Goal: Information Seeking & Learning: Learn about a topic

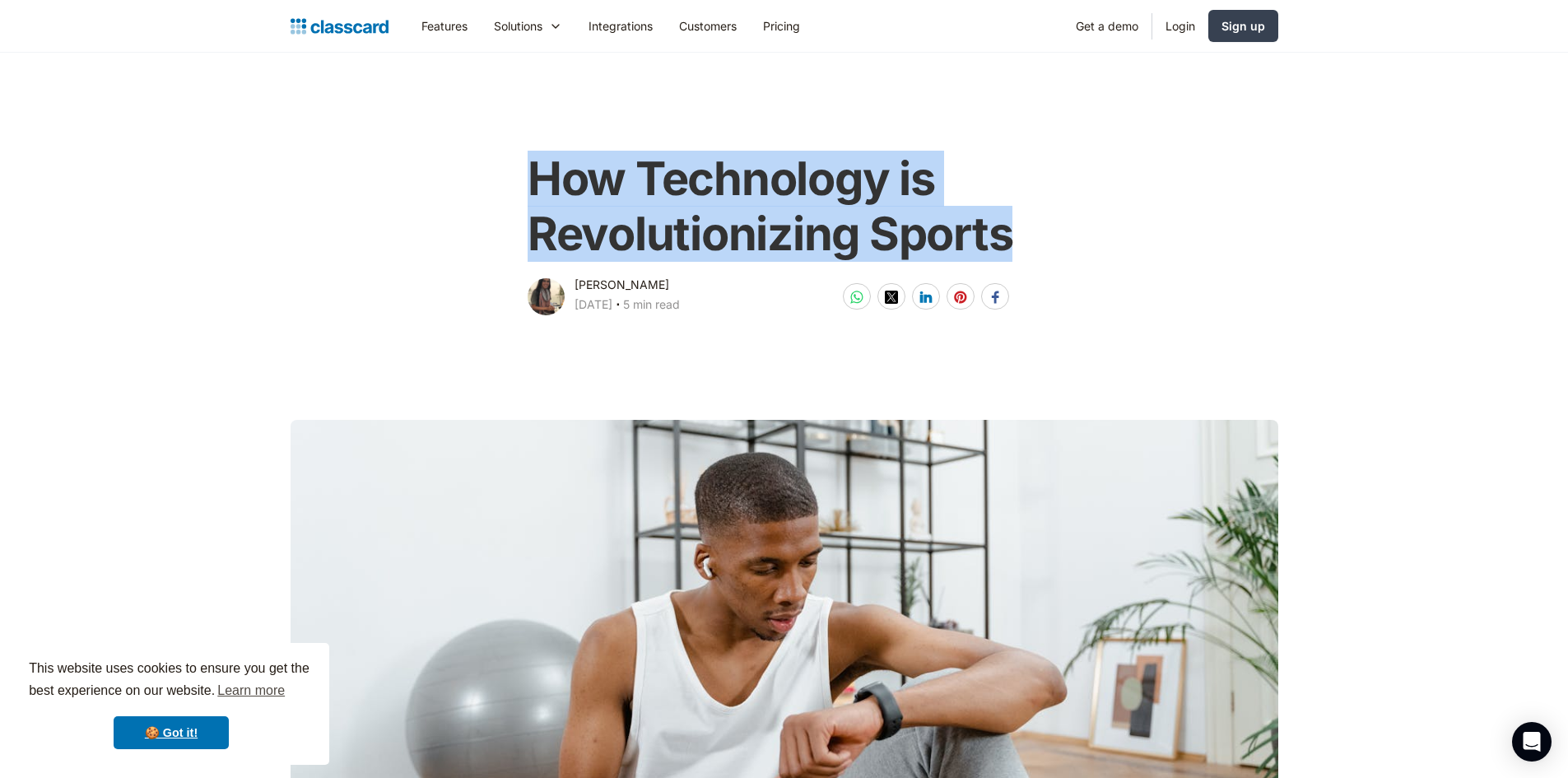
drag, startPoint x: 1060, startPoint y: 235, endPoint x: 536, endPoint y: 199, distance: 525.2
click at [536, 199] on div "How Technology is Revolutionizing Sports [PERSON_NAME] [DATE] ‧ 5 min read Shar…" at bounding box center [784, 227] width 669 height 183
copy h1 "How Technology is Revolutionizing Sports"
click at [697, 269] on div "How Technology is Revolutionizing Sports" at bounding box center [784, 205] width 513 height 140
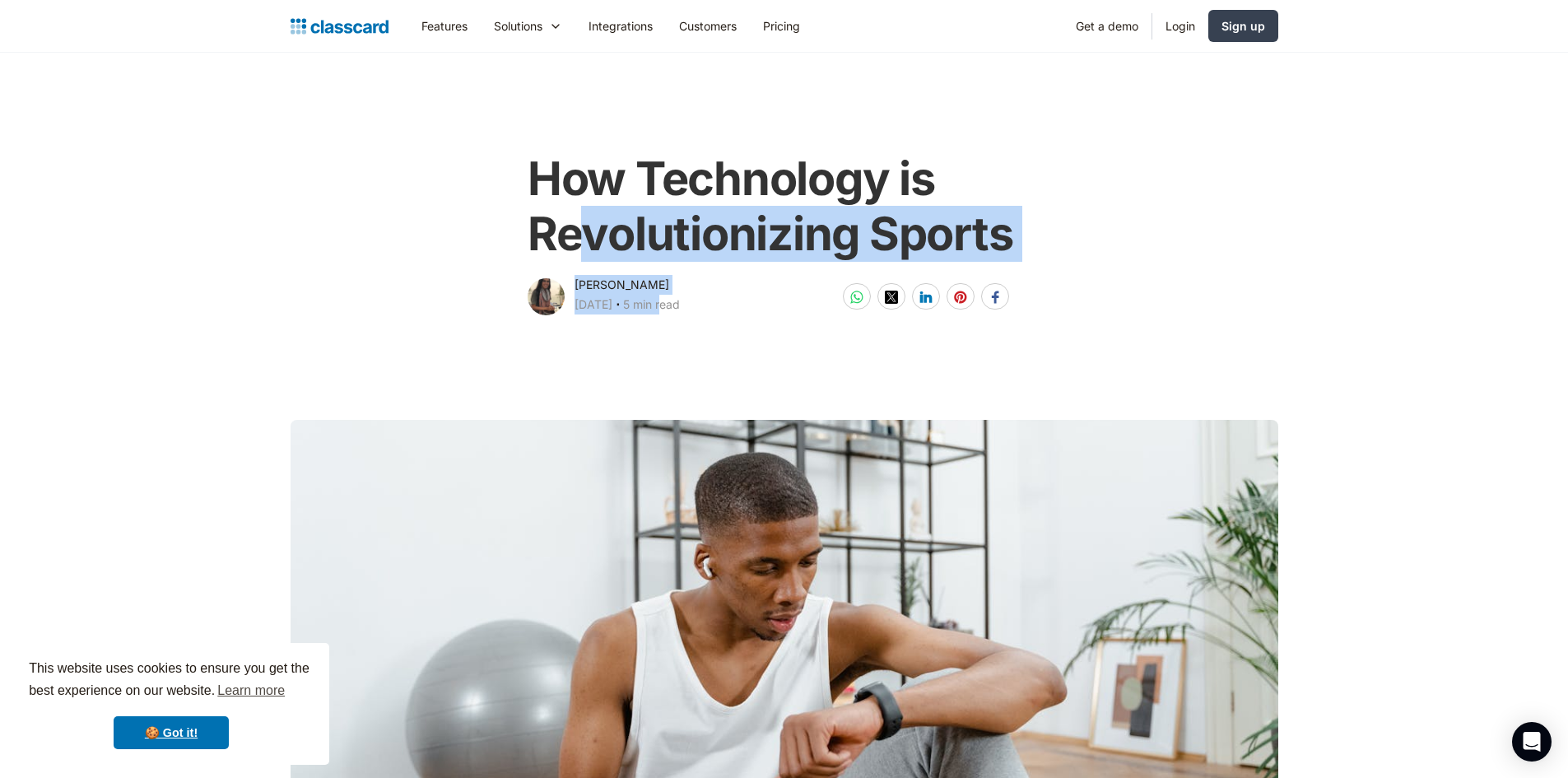
drag, startPoint x: 690, startPoint y: 282, endPoint x: 579, endPoint y: 273, distance: 111.4
click at [579, 273] on div "How Technology is Revolutionizing Sports [PERSON_NAME] [DATE] ‧ 5 min read Shar…" at bounding box center [784, 227] width 522 height 183
click at [667, 264] on div "How Technology is Revolutionizing Sports" at bounding box center [784, 205] width 513 height 140
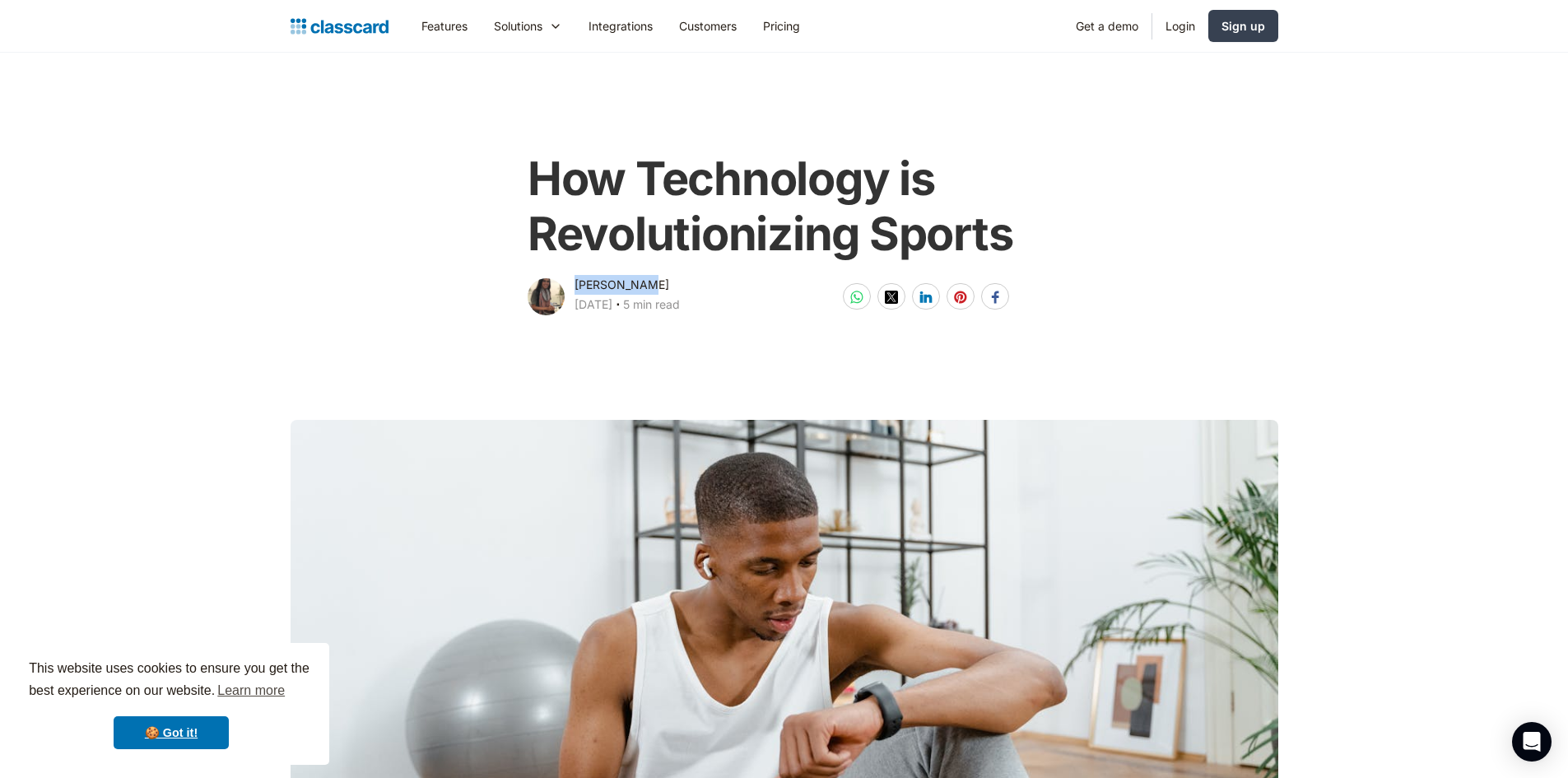
drag, startPoint x: 659, startPoint y: 277, endPoint x: 569, endPoint y: 284, distance: 90.3
click at [569, 284] on div "[PERSON_NAME] [DATE] ‧ 5 min read" at bounding box center [603, 297] width 152 height 43
copy div "[PERSON_NAME]"
click at [704, 340] on main at bounding box center [784, 574] width 1568 height 511
click at [530, 298] on div at bounding box center [545, 297] width 37 height 37
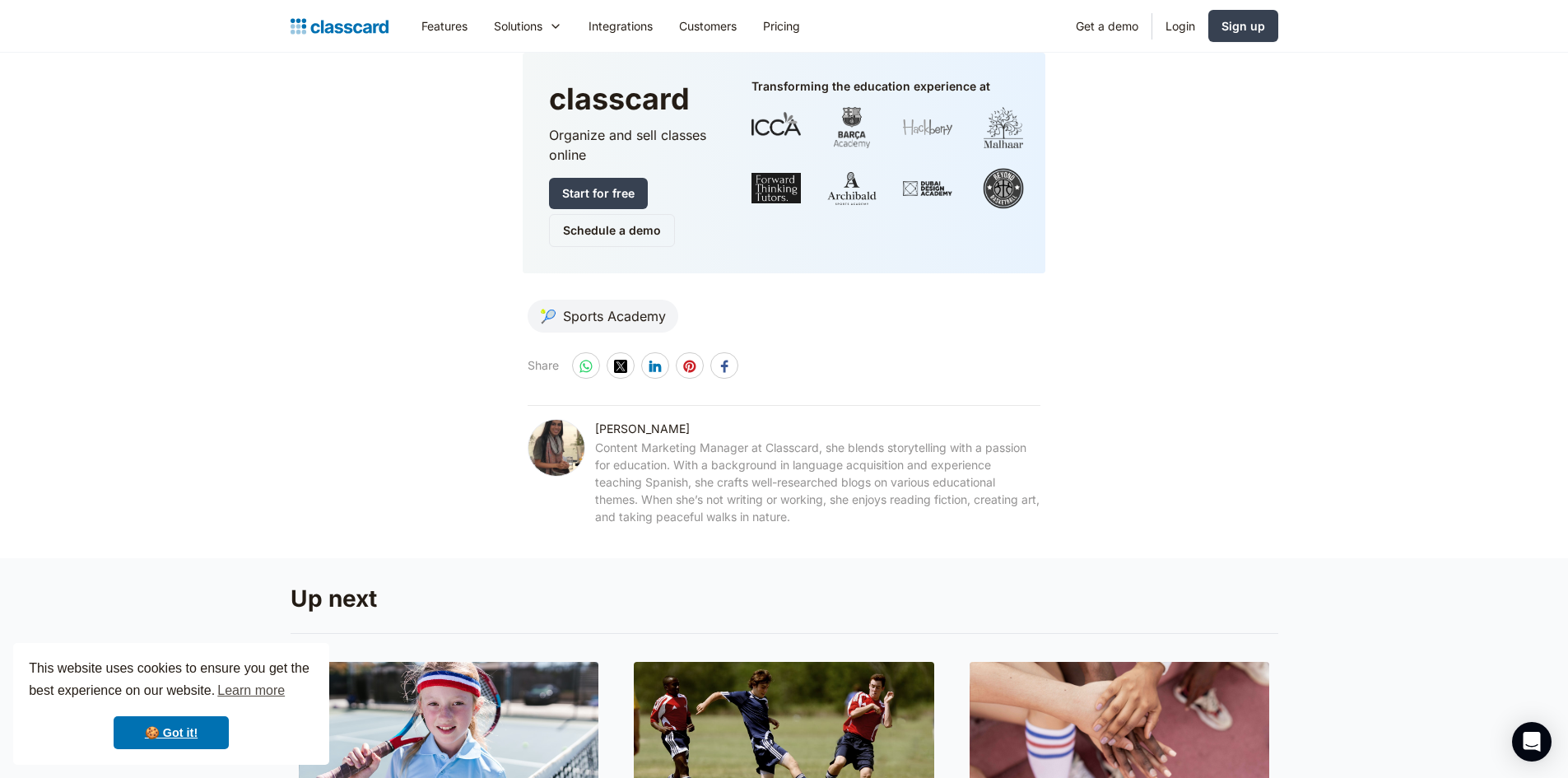
scroll to position [8035, 0]
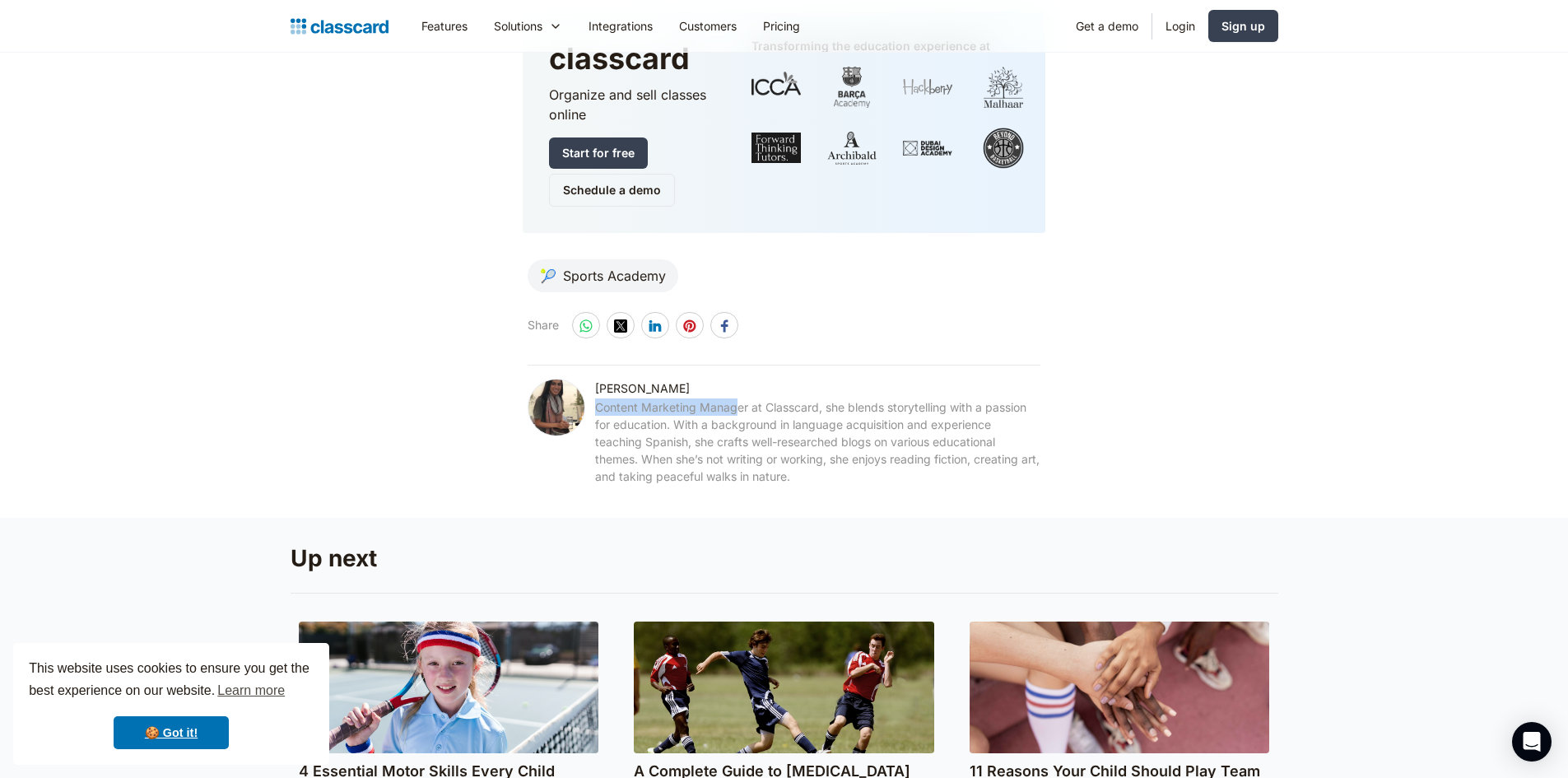
drag, startPoint x: 597, startPoint y: 394, endPoint x: 749, endPoint y: 401, distance: 152.2
click at [742, 402] on div "Content Marketing Manager at Classcard, she blends storytelling with a passion …" at bounding box center [817, 442] width 446 height 87
drag, startPoint x: 793, startPoint y: 396, endPoint x: 803, endPoint y: 393, distance: 10.4
click at [795, 399] on div "Content Marketing Manager at Classcard, she blends storytelling with a passion …" at bounding box center [817, 442] width 446 height 87
click at [813, 399] on div "Content Marketing Manager at Classcard, she blends storytelling with a passion …" at bounding box center [817, 442] width 446 height 87
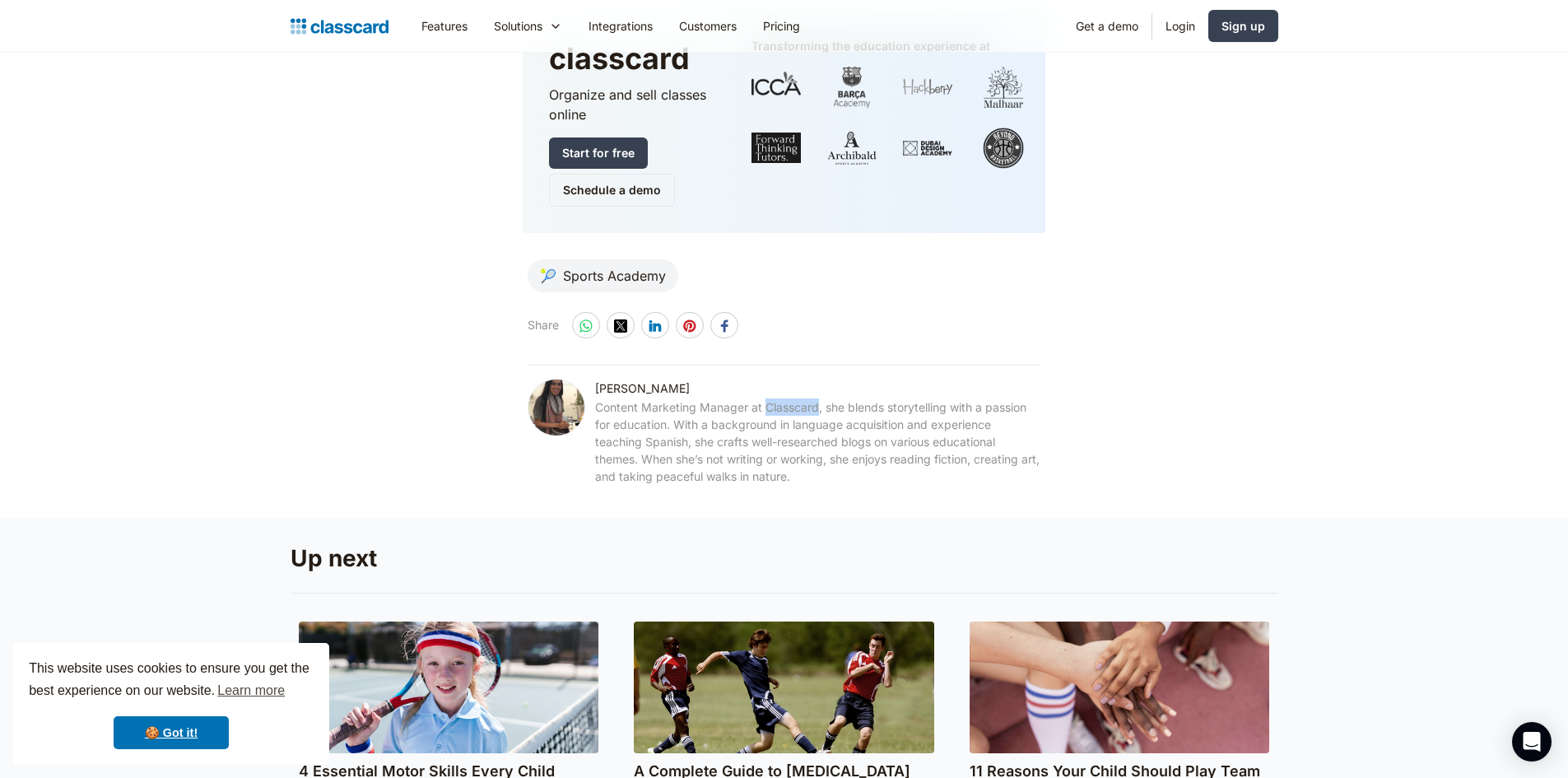
click at [813, 399] on div "Content Marketing Manager at Classcard, she blends storytelling with a passion …" at bounding box center [817, 442] width 446 height 87
click at [814, 399] on div "Content Marketing Manager at Classcard, she blends storytelling with a passion …" at bounding box center [817, 442] width 446 height 87
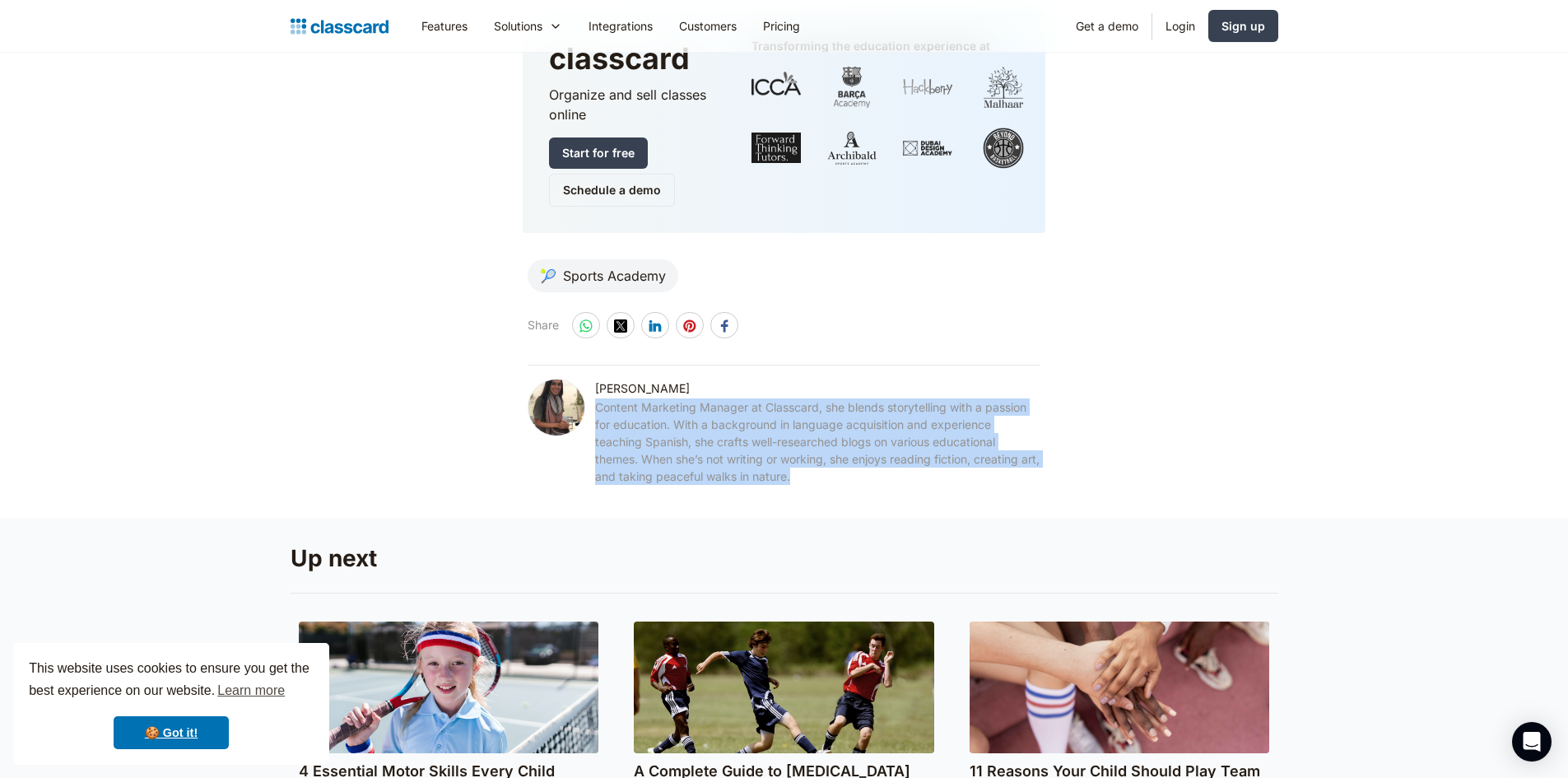
click at [814, 399] on div "Content Marketing Manager at Classcard, she blends storytelling with a passion …" at bounding box center [817, 442] width 446 height 87
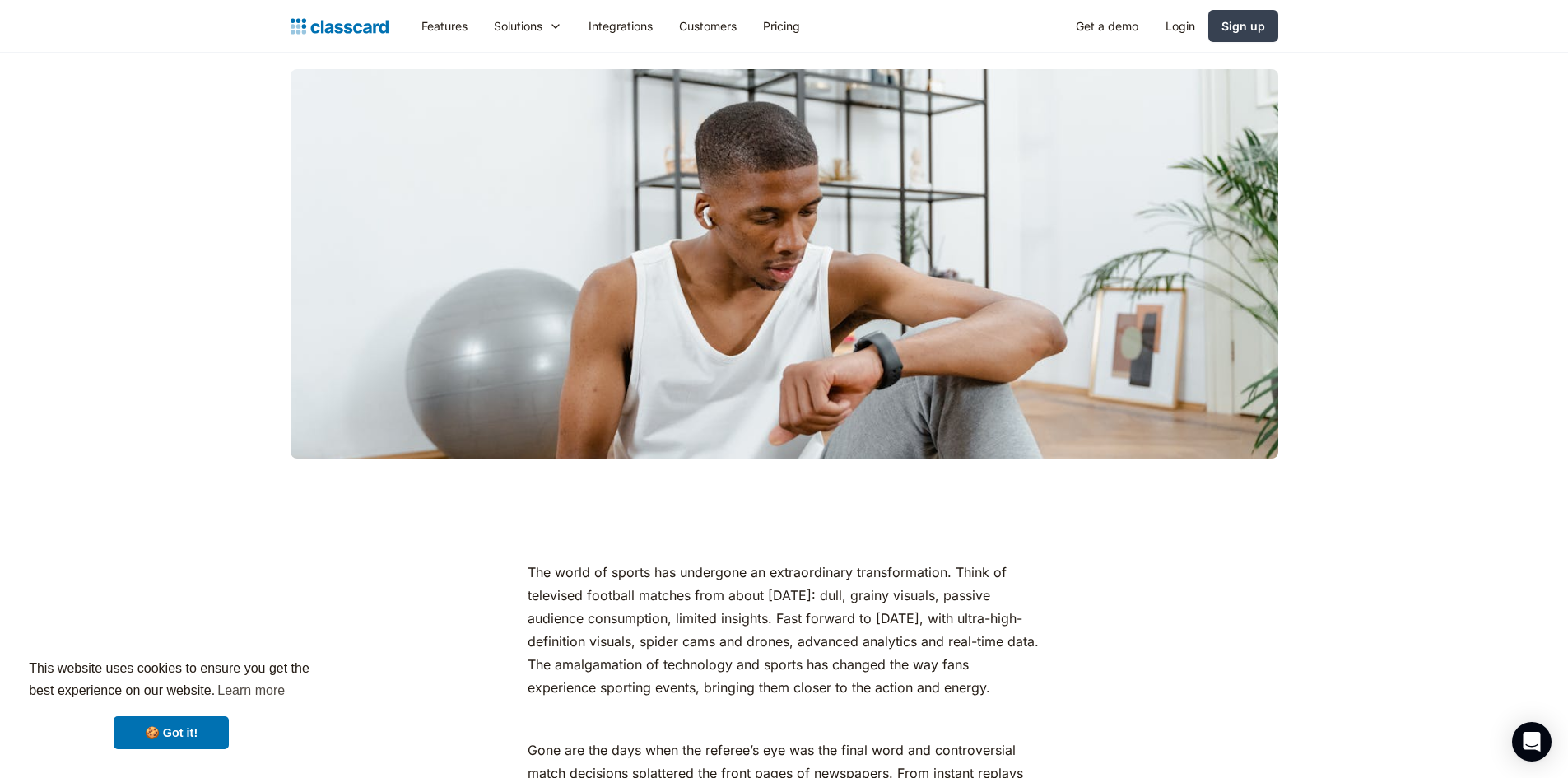
scroll to position [658, 0]
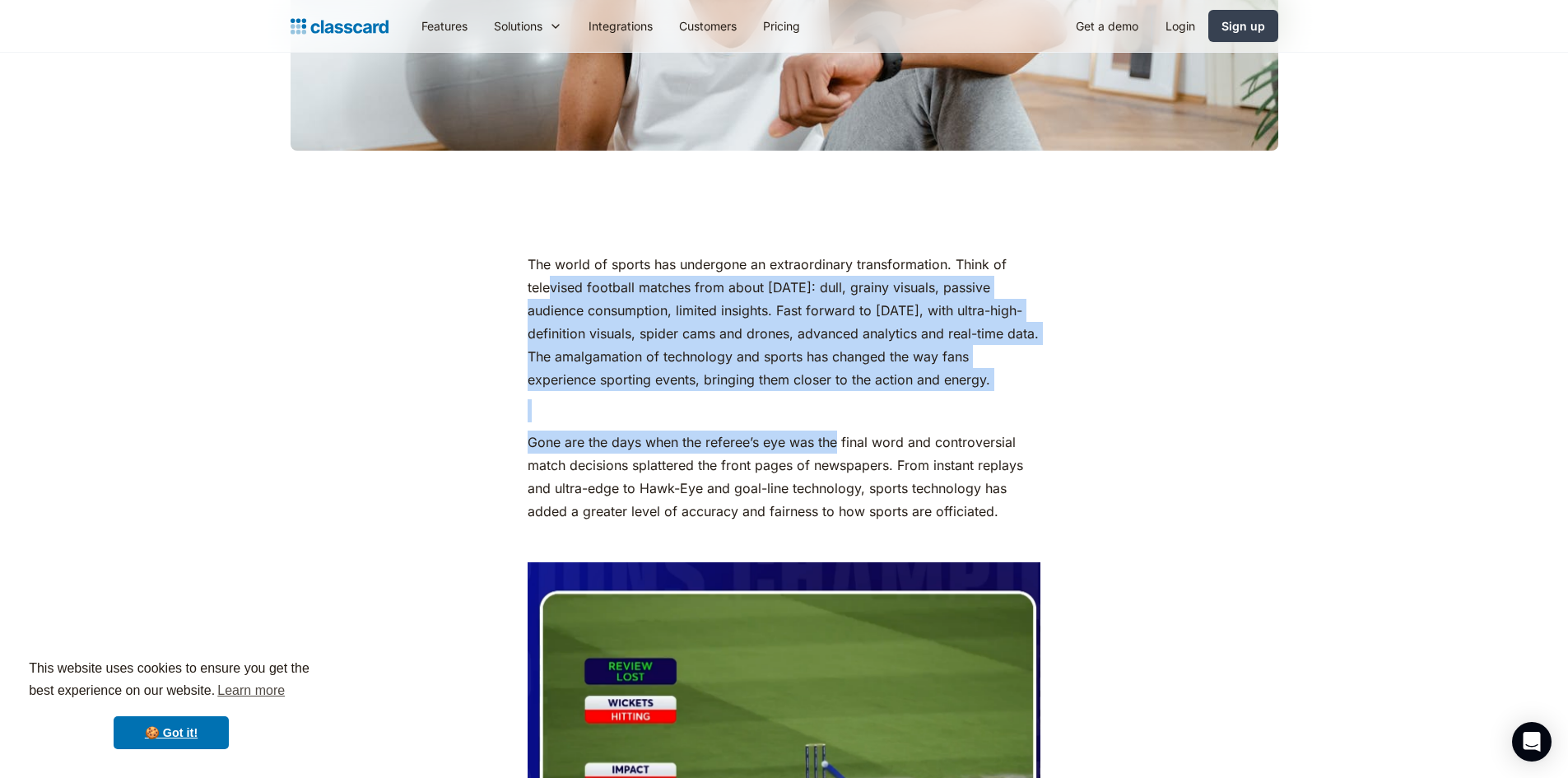
drag, startPoint x: 608, startPoint y: 310, endPoint x: 749, endPoint y: 401, distance: 167.8
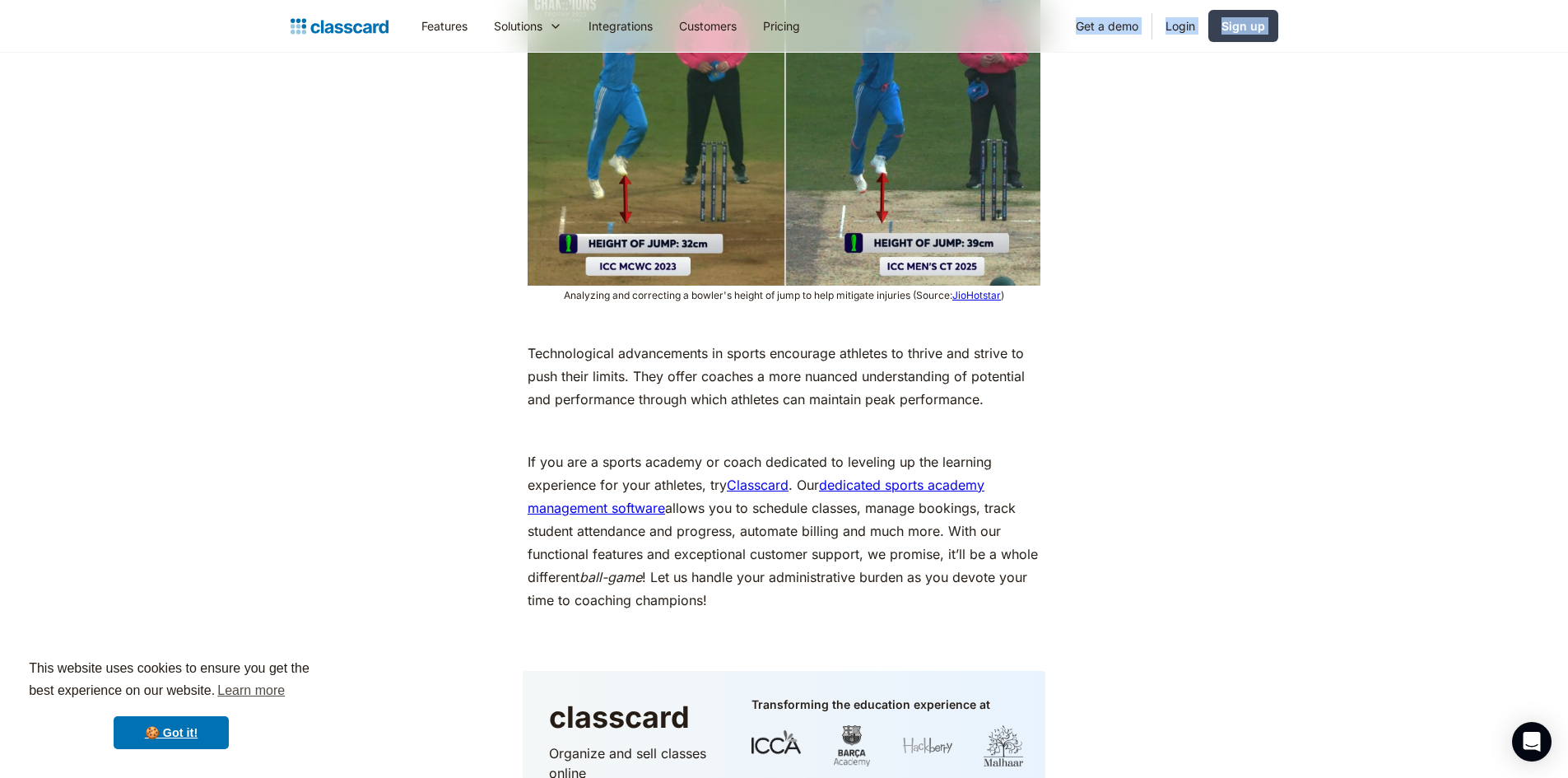
scroll to position [7347, 0]
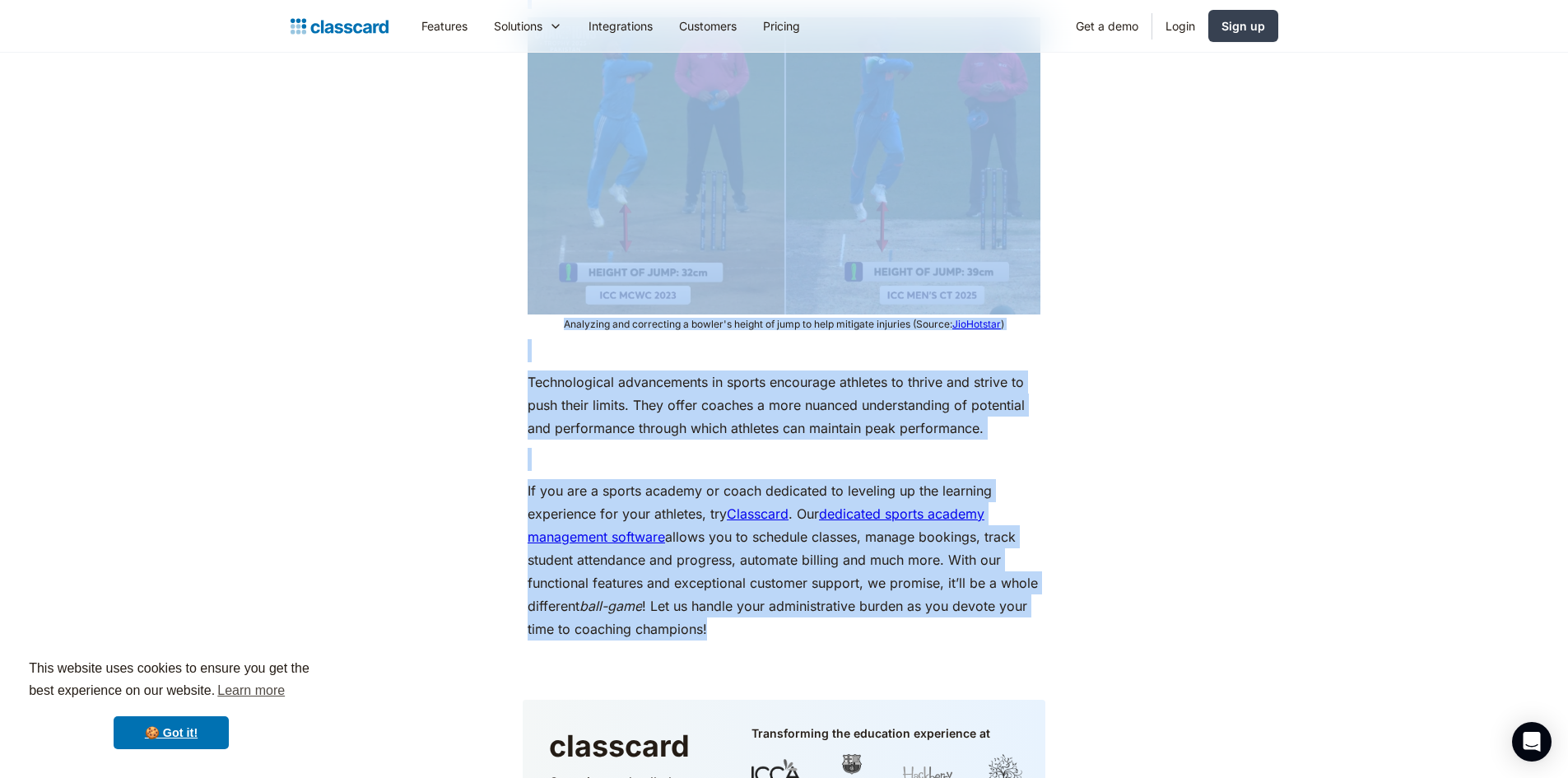
drag, startPoint x: 494, startPoint y: 248, endPoint x: 891, endPoint y: 610, distance: 537.3
copy div "The world of sports has undergone an extraordinary transformation. Think of tel…"
